Goal: Book appointment/travel/reservation

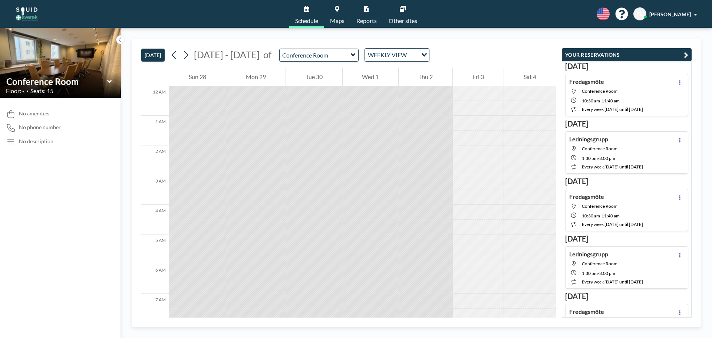
click at [158, 56] on button "[DATE]" at bounding box center [152, 55] width 23 height 13
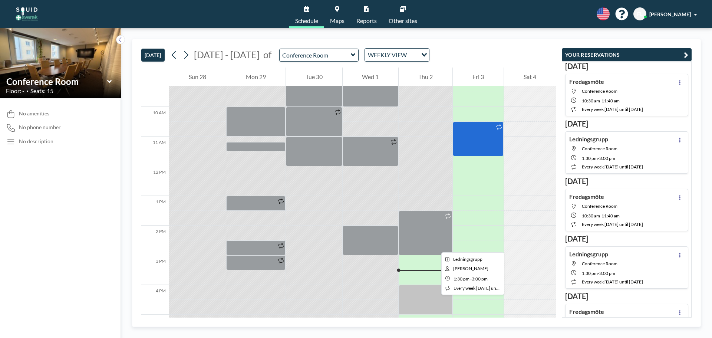
scroll to position [392, 0]
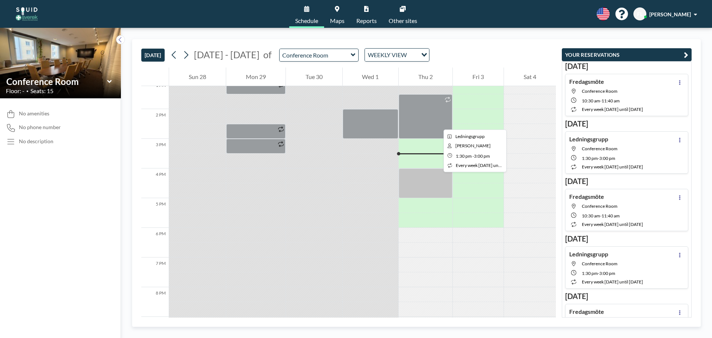
click at [437, 123] on div at bounding box center [425, 116] width 54 height 44
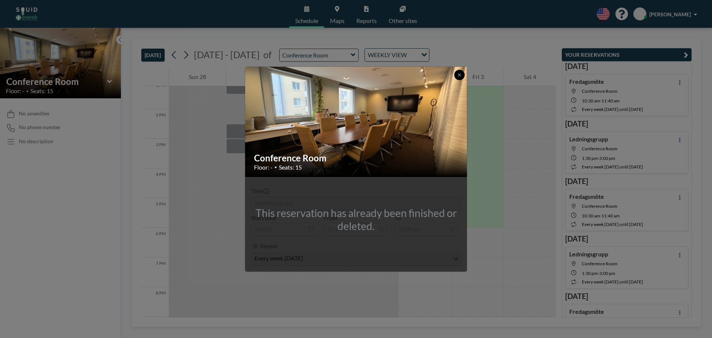
click at [460, 74] on icon at bounding box center [459, 74] width 3 height 3
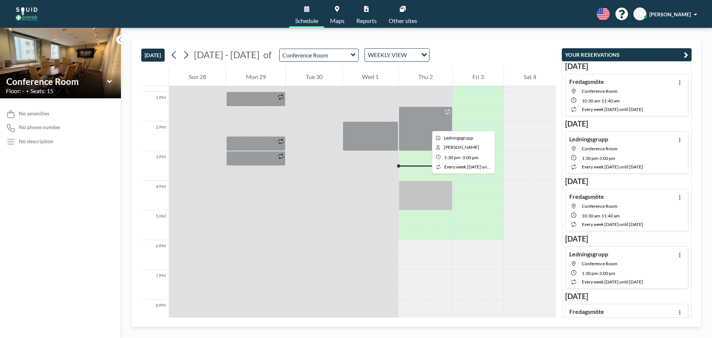
scroll to position [380, 0]
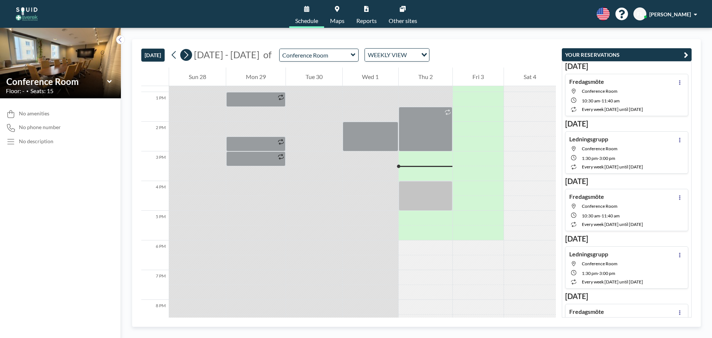
click at [189, 57] on icon at bounding box center [185, 54] width 7 height 11
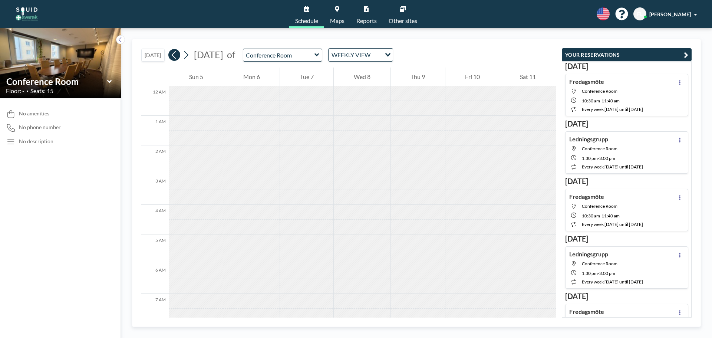
click at [174, 56] on icon at bounding box center [174, 55] width 4 height 8
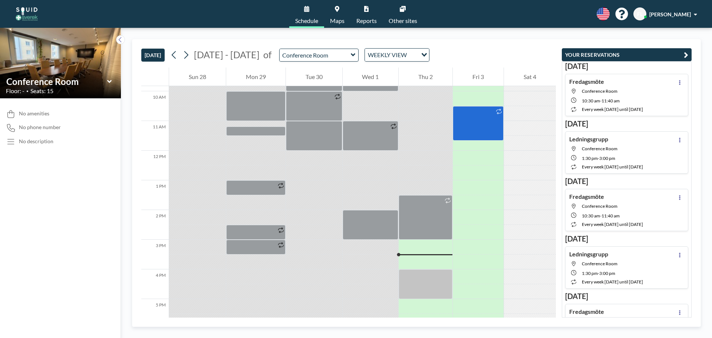
scroll to position [292, 0]
click at [615, 151] on span "Conference Room" at bounding box center [599, 149] width 36 height 6
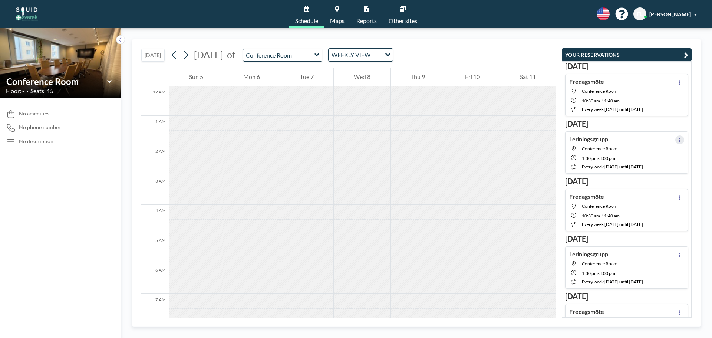
click at [677, 143] on button at bounding box center [679, 139] width 9 height 9
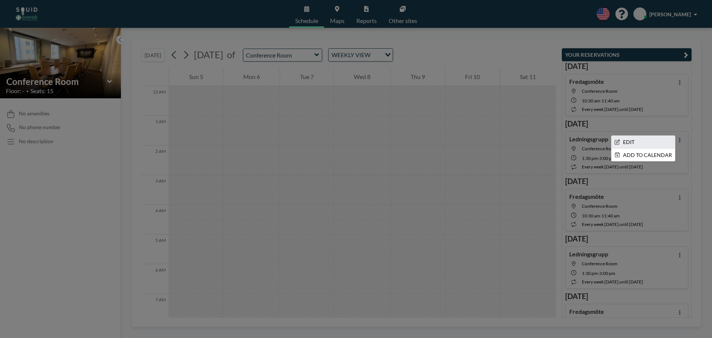
click at [649, 139] on li "EDIT" at bounding box center [642, 142] width 63 height 13
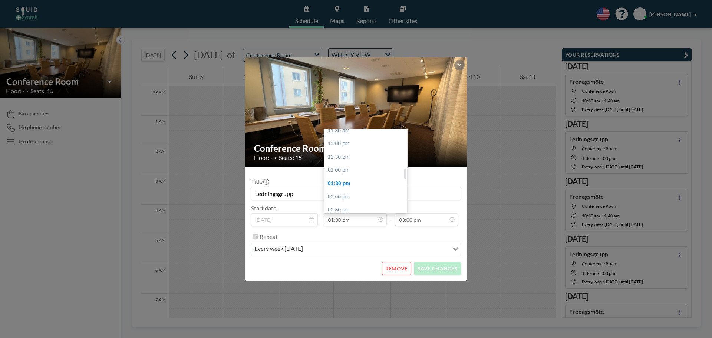
scroll to position [304, 0]
click at [351, 149] on div "12:00 pm" at bounding box center [367, 148] width 87 height 13
type input "12:00 pm"
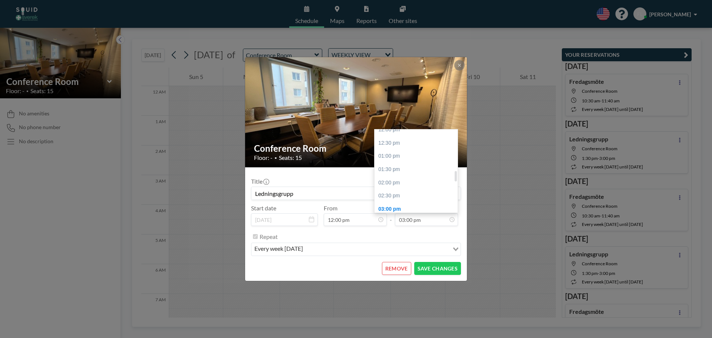
scroll to position [322, 0]
click at [390, 170] on div "01:30 pm" at bounding box center [417, 169] width 87 height 13
type input "01:30 pm"
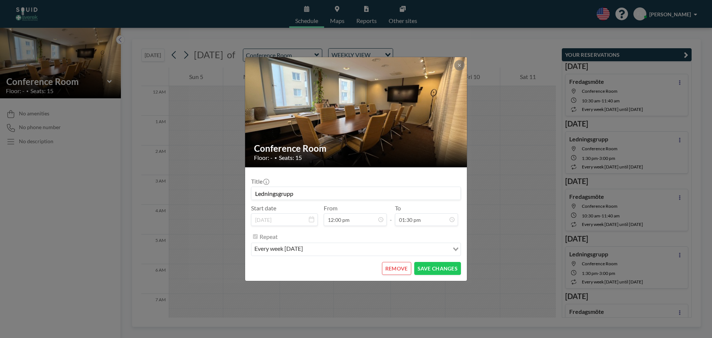
scroll to position [0, 0]
click at [442, 269] on button "SAVE CHANGES" at bounding box center [437, 268] width 47 height 13
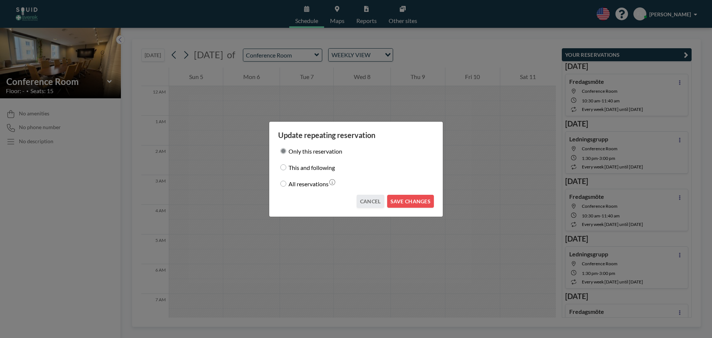
click at [285, 168] on input "This and following" at bounding box center [283, 167] width 6 height 6
radio input "true"
click at [416, 202] on button "SAVE CHANGES" at bounding box center [410, 201] width 47 height 13
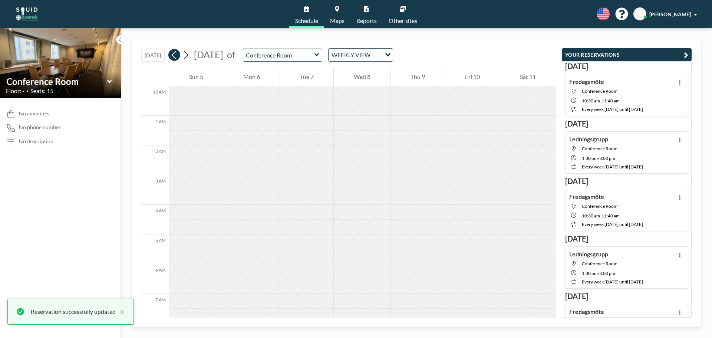
click at [171, 56] on button at bounding box center [174, 55] width 12 height 12
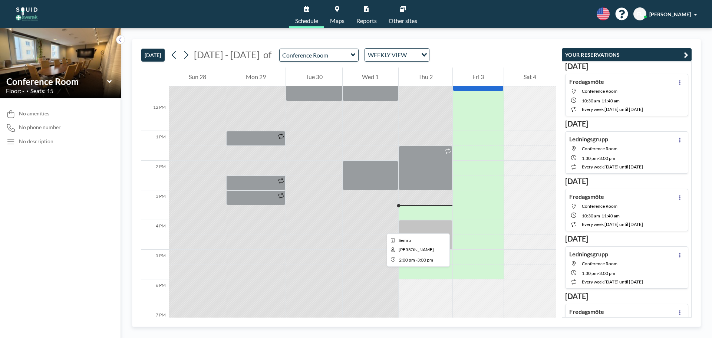
scroll to position [341, 0]
click at [191, 56] on button at bounding box center [186, 55] width 12 height 12
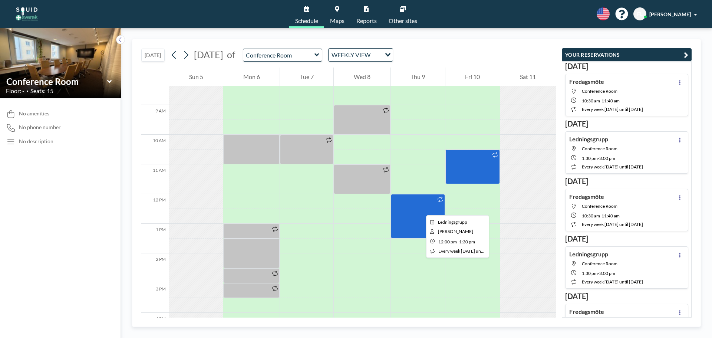
scroll to position [246, 0]
